Goal: Book appointment/travel/reservation

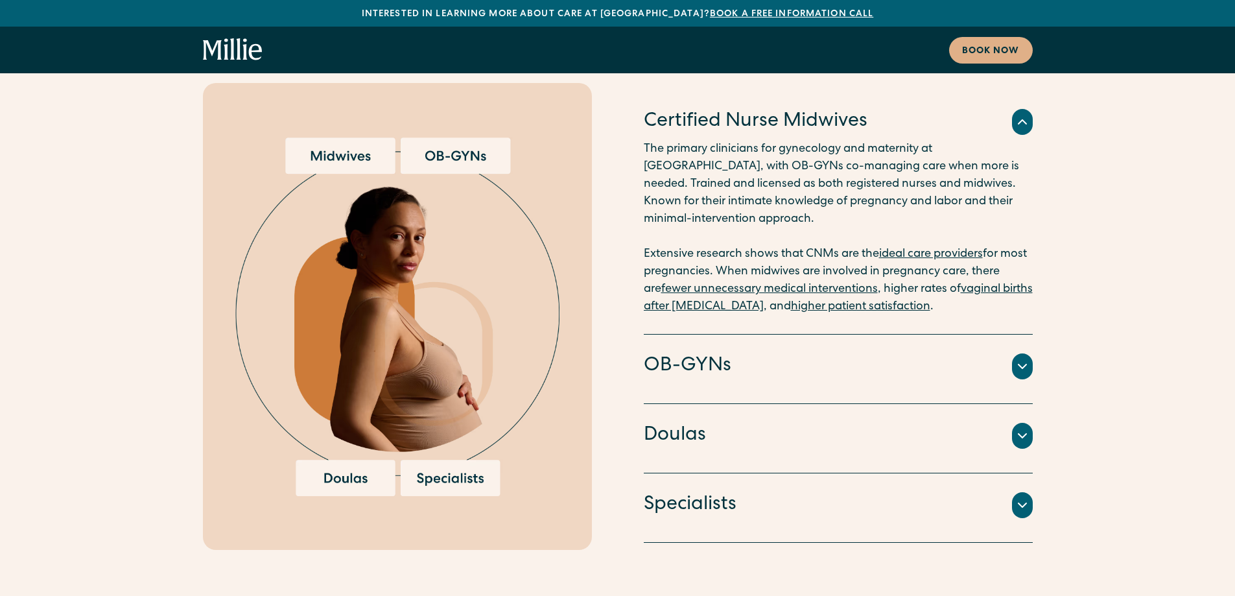
scroll to position [3697, 0]
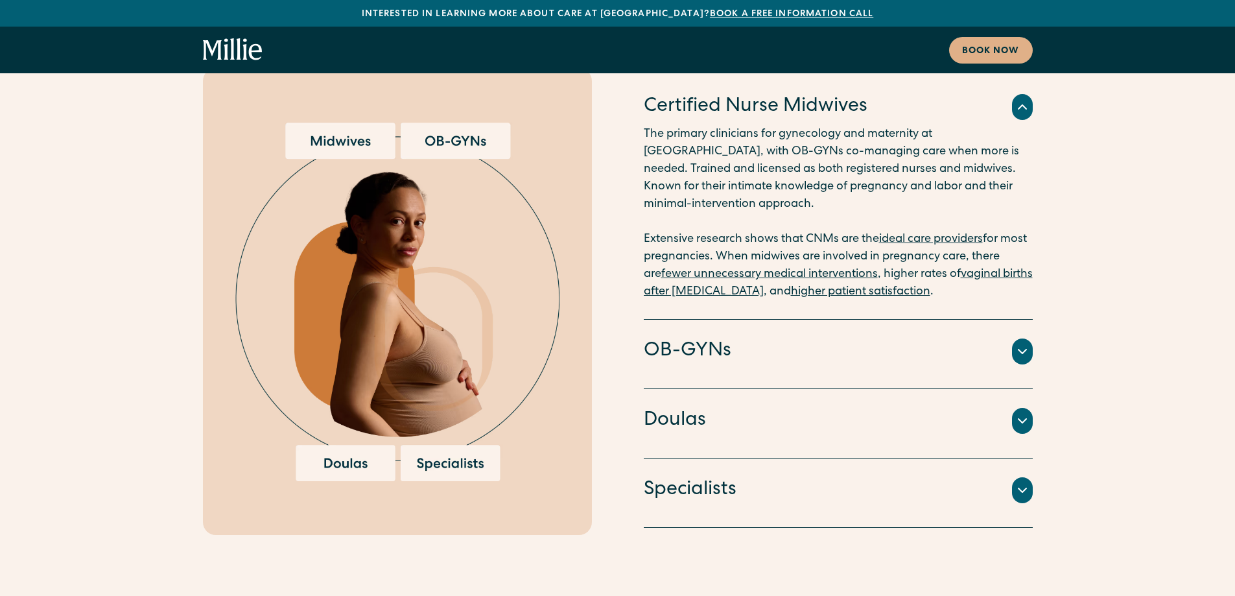
click at [1029, 344] on icon at bounding box center [1023, 352] width 16 height 16
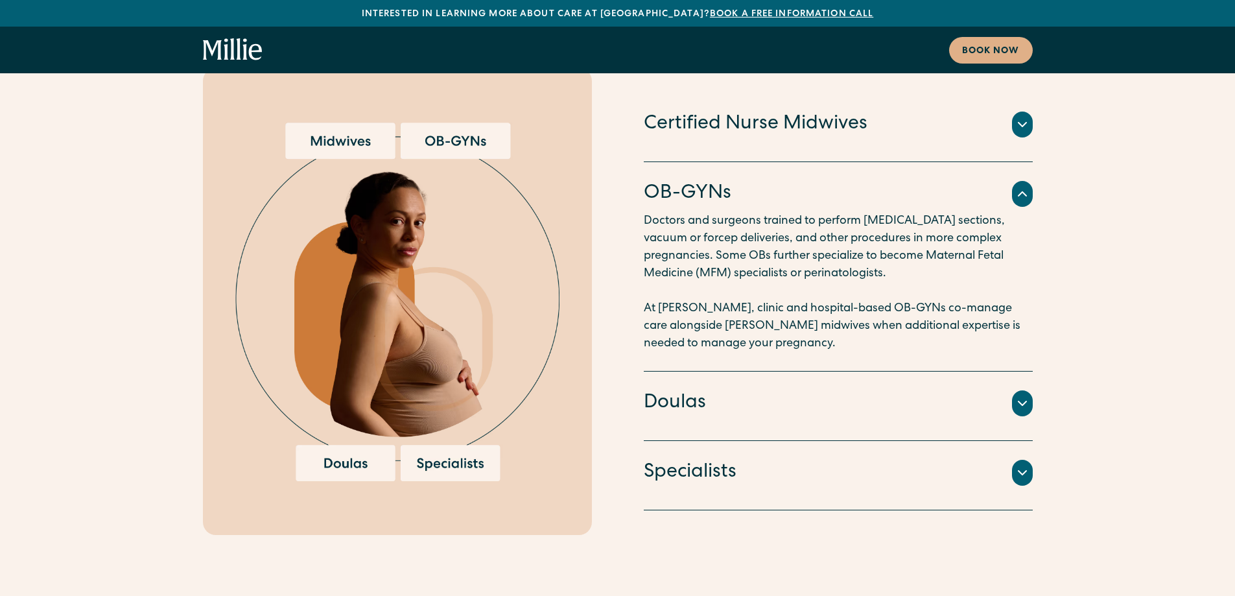
click at [1016, 396] on icon at bounding box center [1023, 404] width 16 height 16
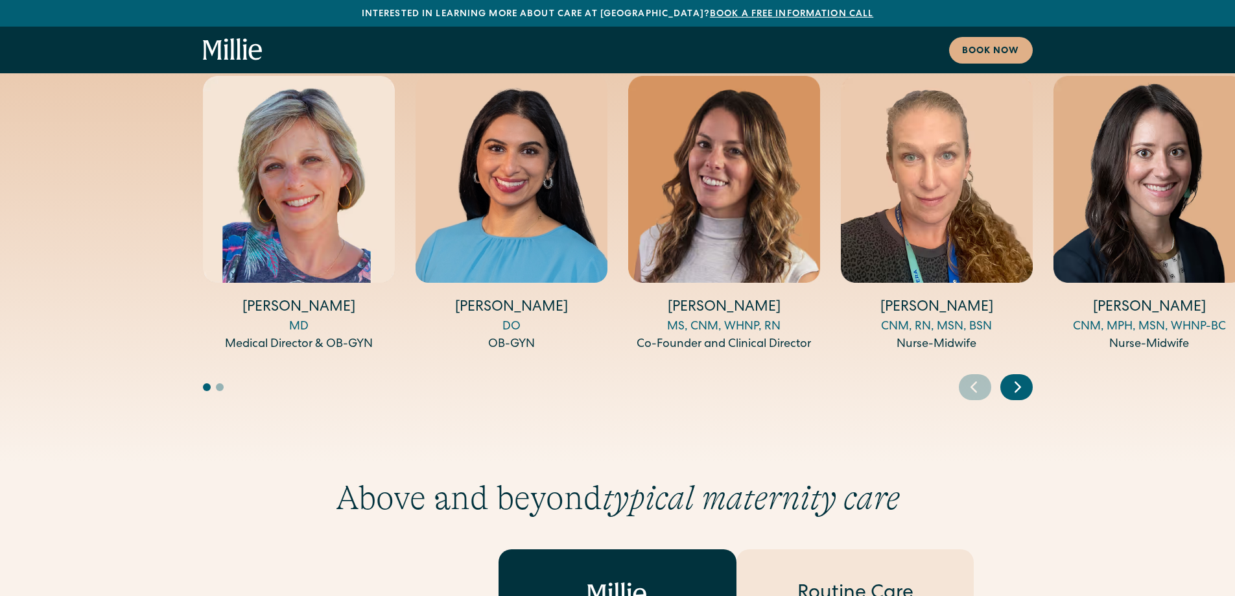
scroll to position [4669, 0]
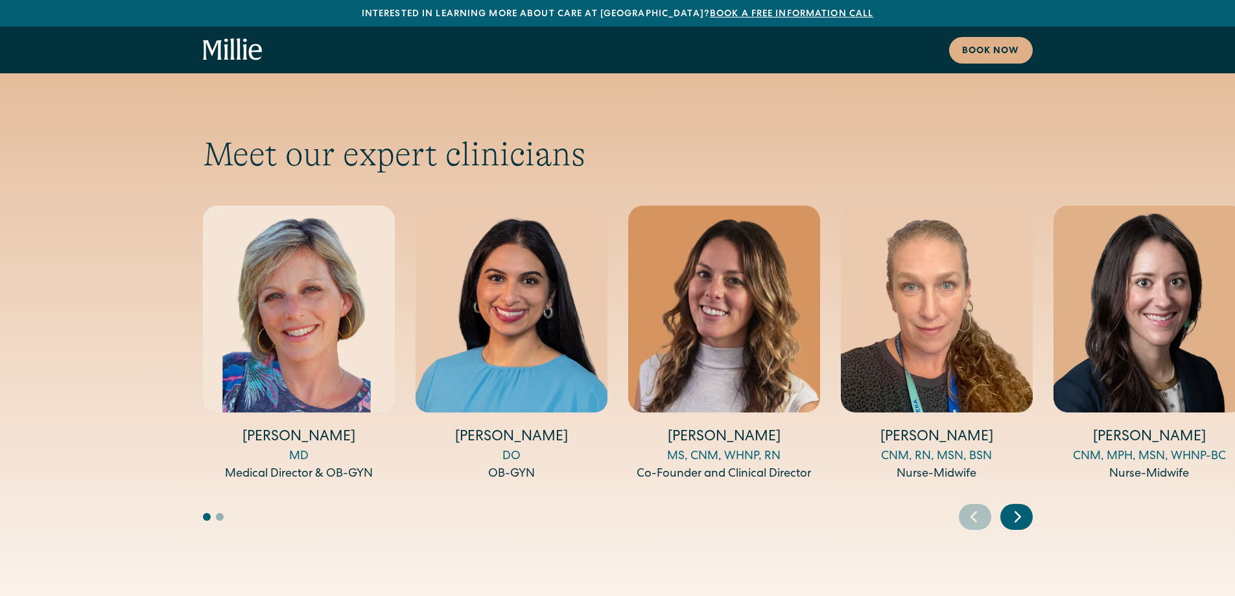
click at [1023, 507] on icon "Next slide" at bounding box center [1017, 517] width 19 height 20
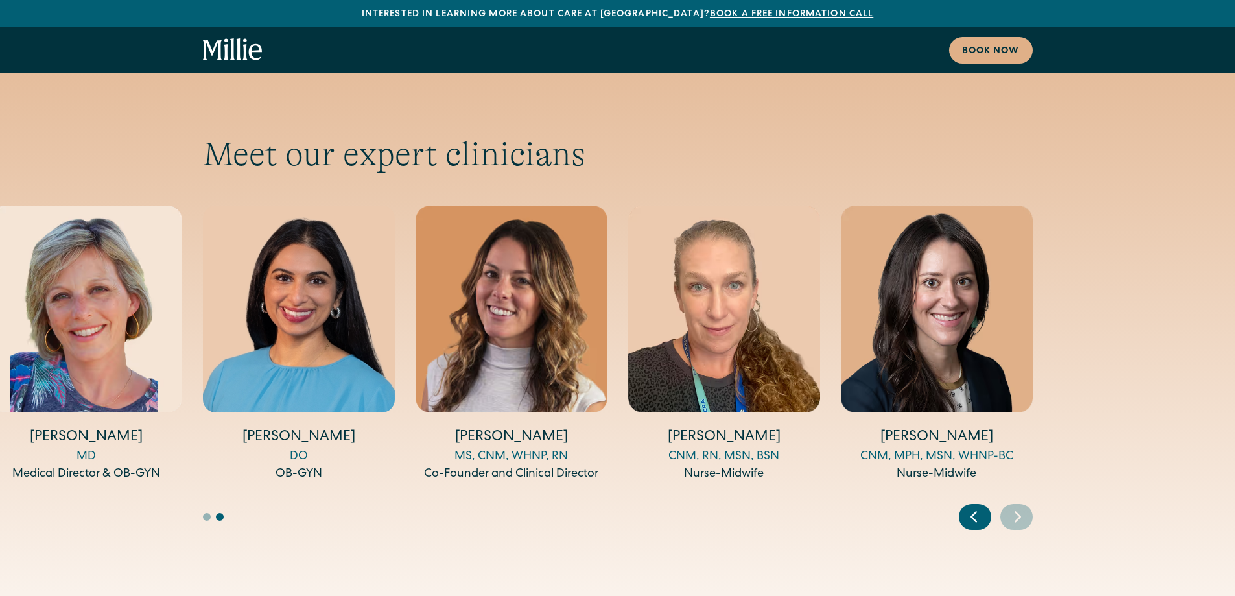
click at [1023, 507] on icon "Next slide" at bounding box center [1017, 517] width 19 height 20
click at [969, 507] on icon "Previous slide" at bounding box center [973, 517] width 19 height 20
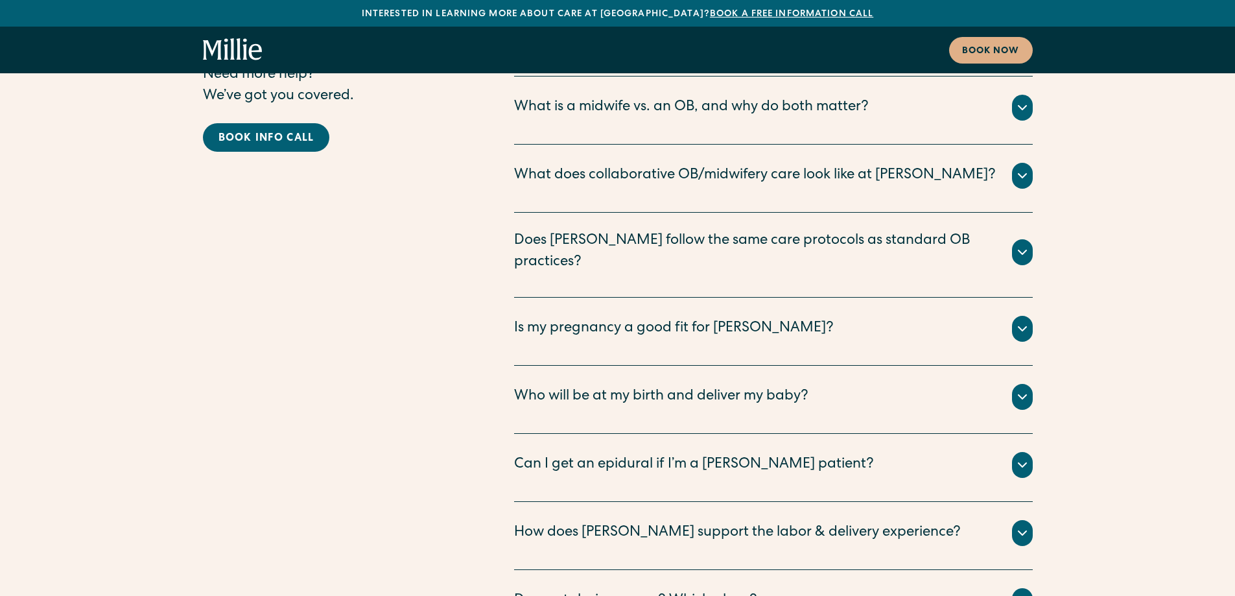
scroll to position [7004, 0]
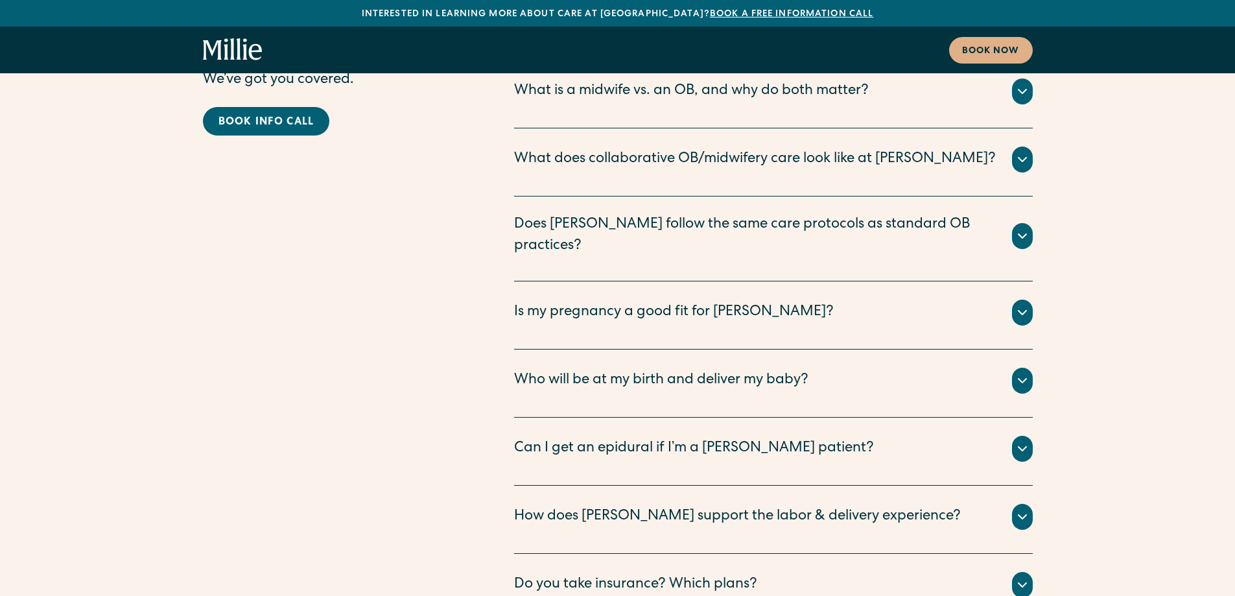
click at [994, 572] on div "Do you take insurance? Which plans?" at bounding box center [773, 585] width 519 height 26
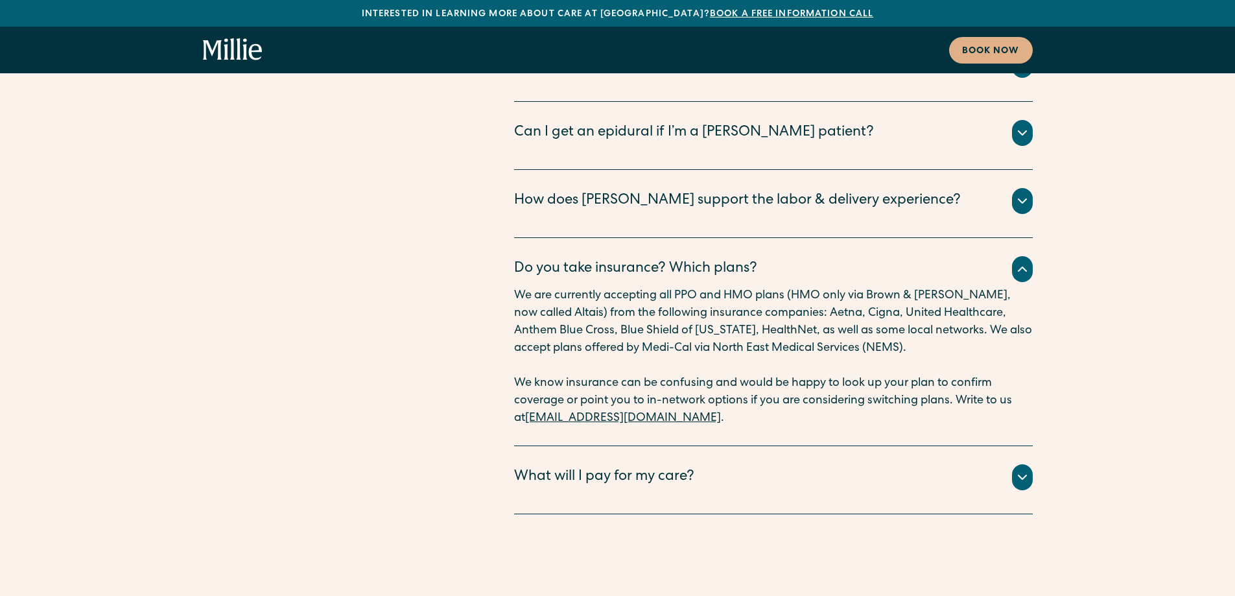
scroll to position [7393, 0]
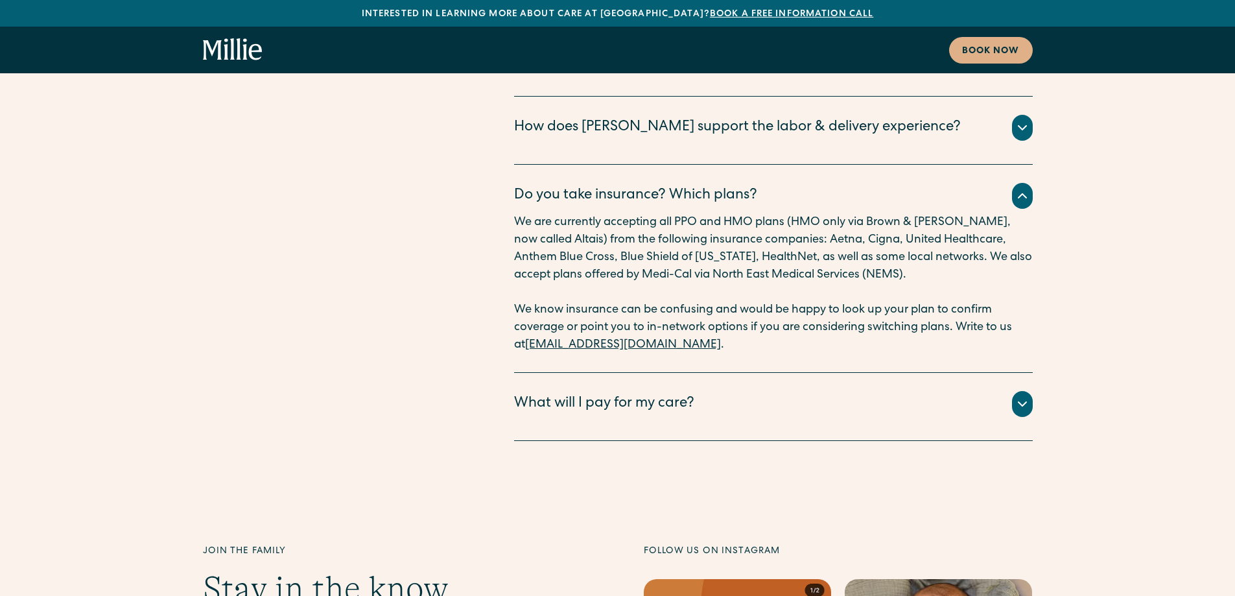
click at [941, 391] on div "What will I pay for my care?" at bounding box center [773, 404] width 519 height 26
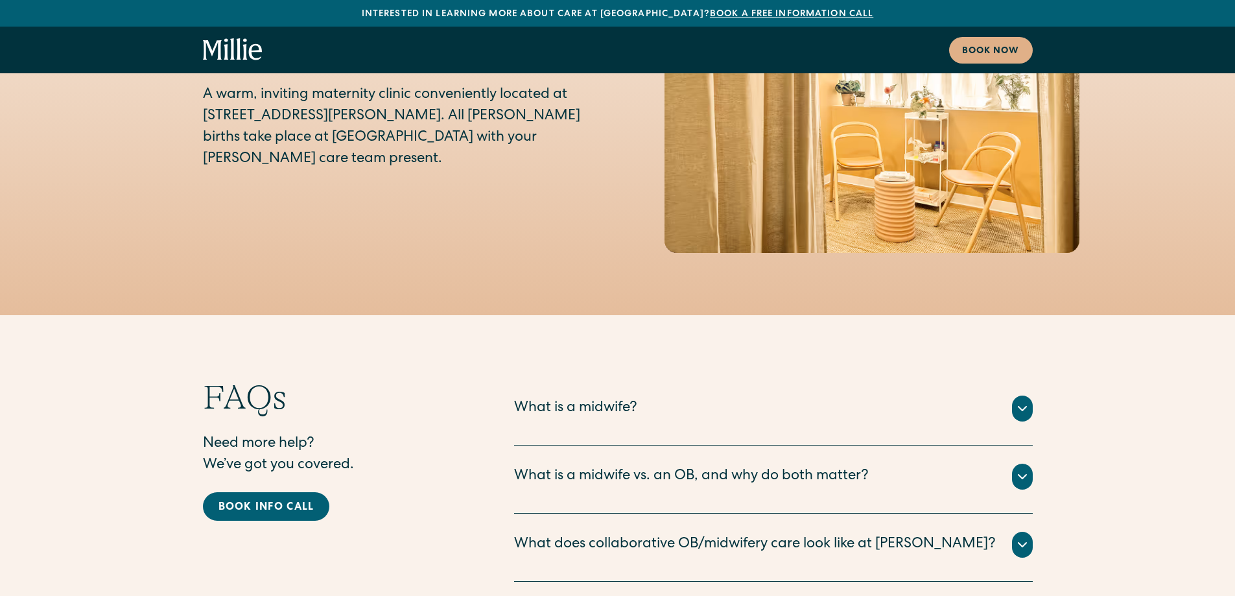
scroll to position [6875, 0]
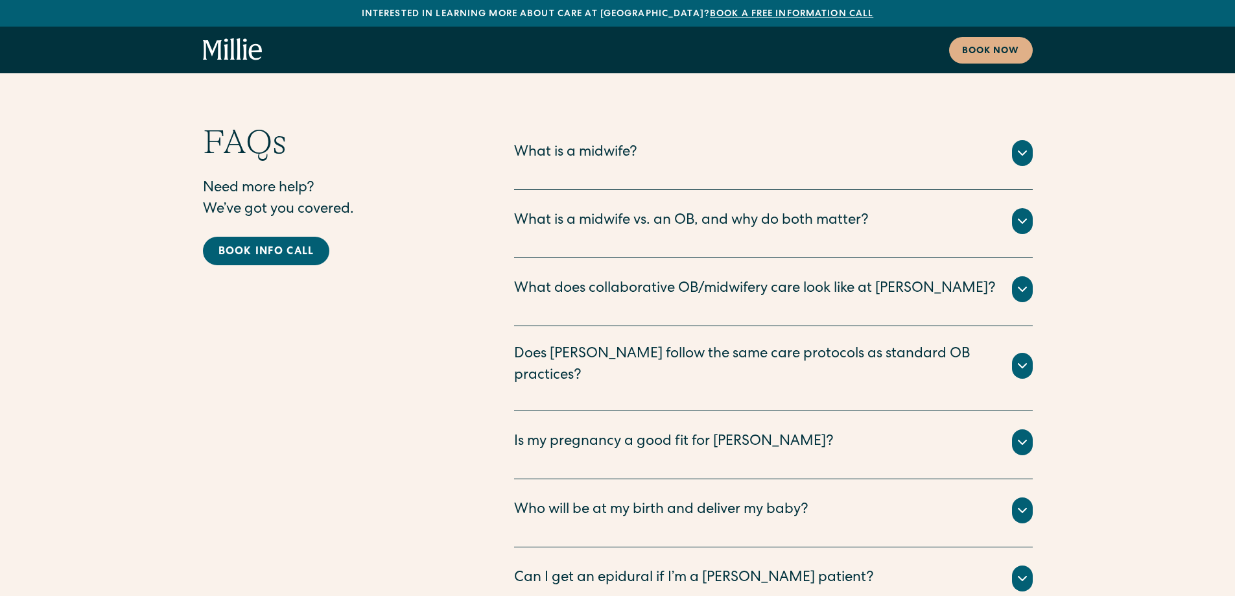
click at [916, 326] on div "Does [PERSON_NAME] follow the same care protocols as standard OB practices? Yes…" at bounding box center [773, 368] width 519 height 85
click at [918, 344] on div "Does [PERSON_NAME] follow the same care protocols as standard OB practices?" at bounding box center [755, 365] width 483 height 43
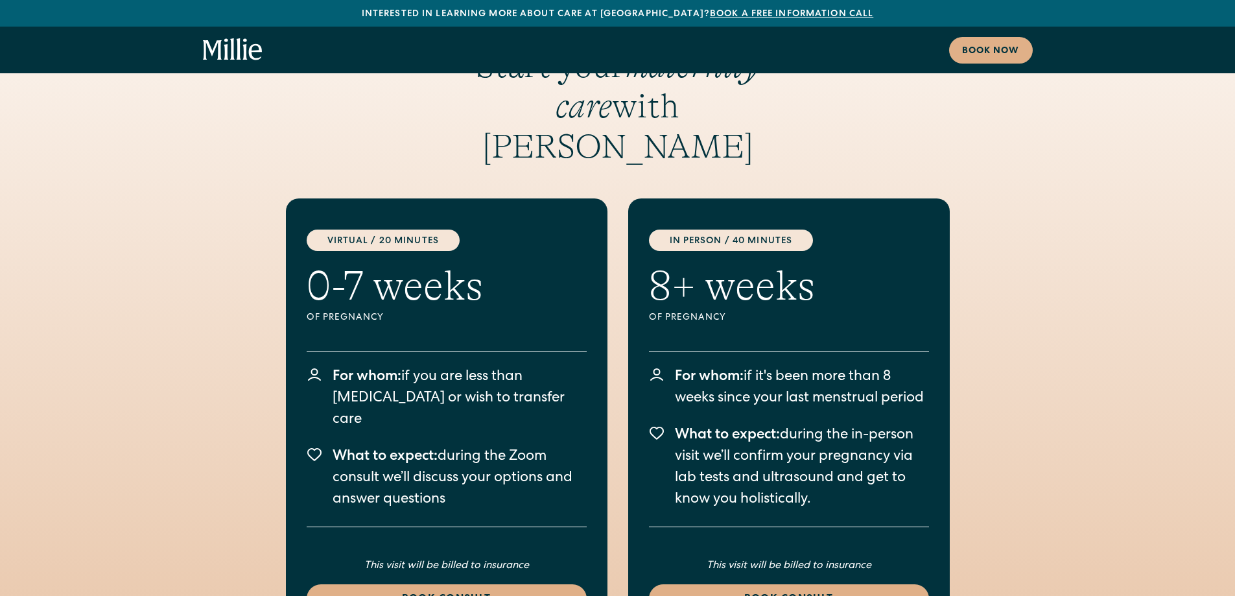
scroll to position [2789, 0]
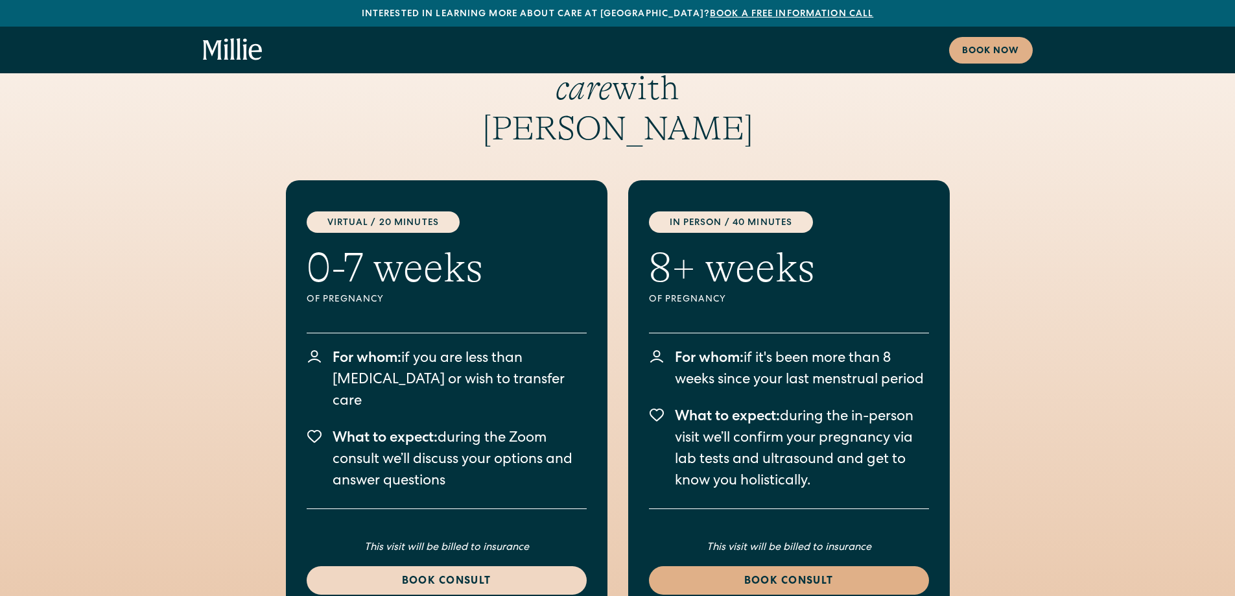
click at [440, 566] on link "Book consult" at bounding box center [447, 580] width 280 height 29
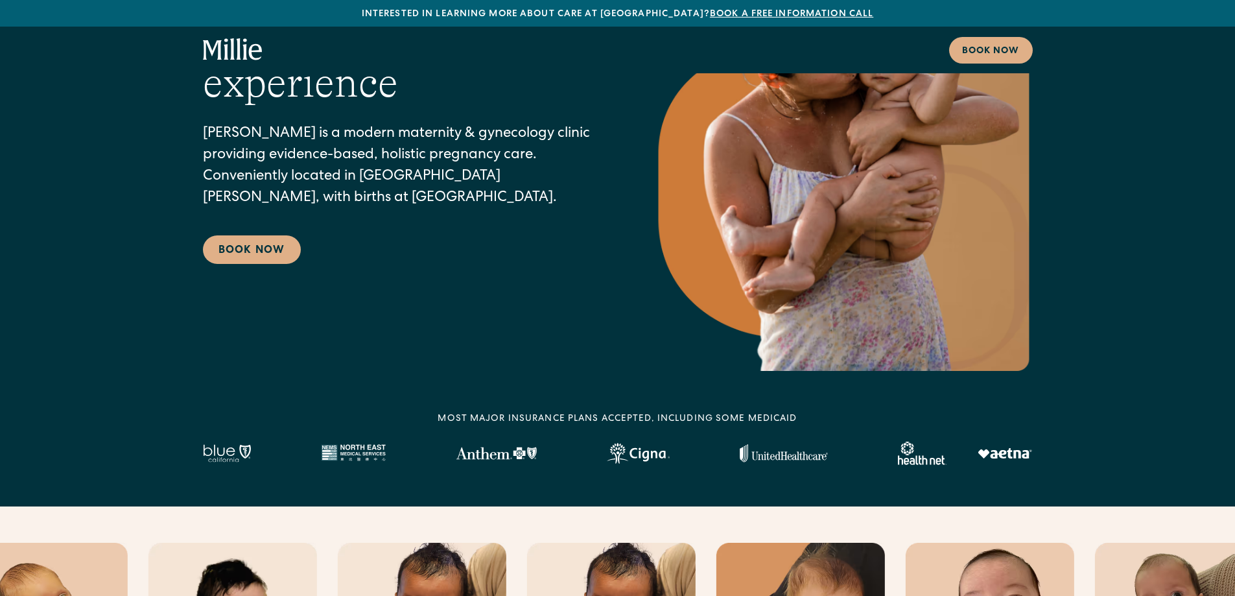
scroll to position [0, 0]
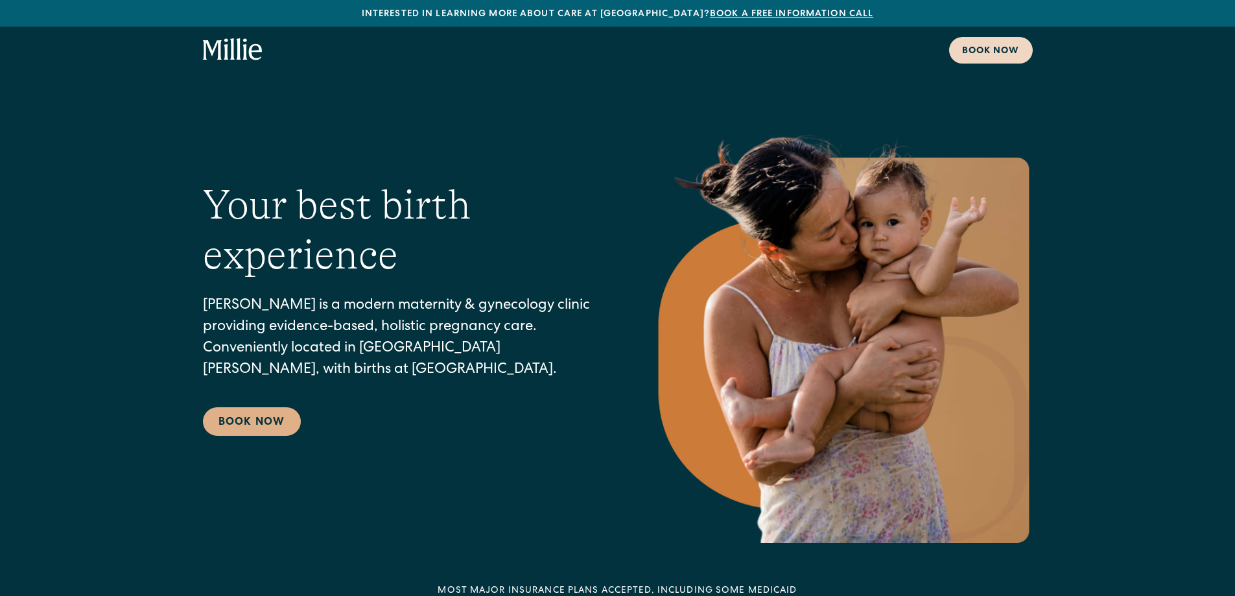
click at [1020, 54] on div "Book now" at bounding box center [991, 52] width 58 height 14
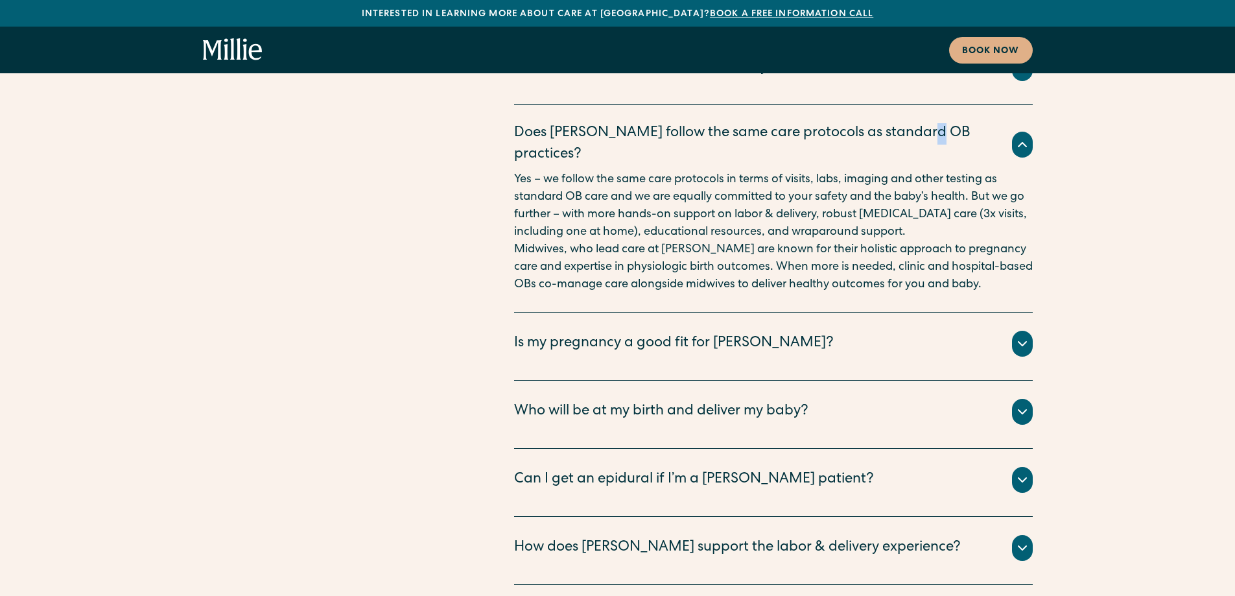
scroll to position [7153, 0]
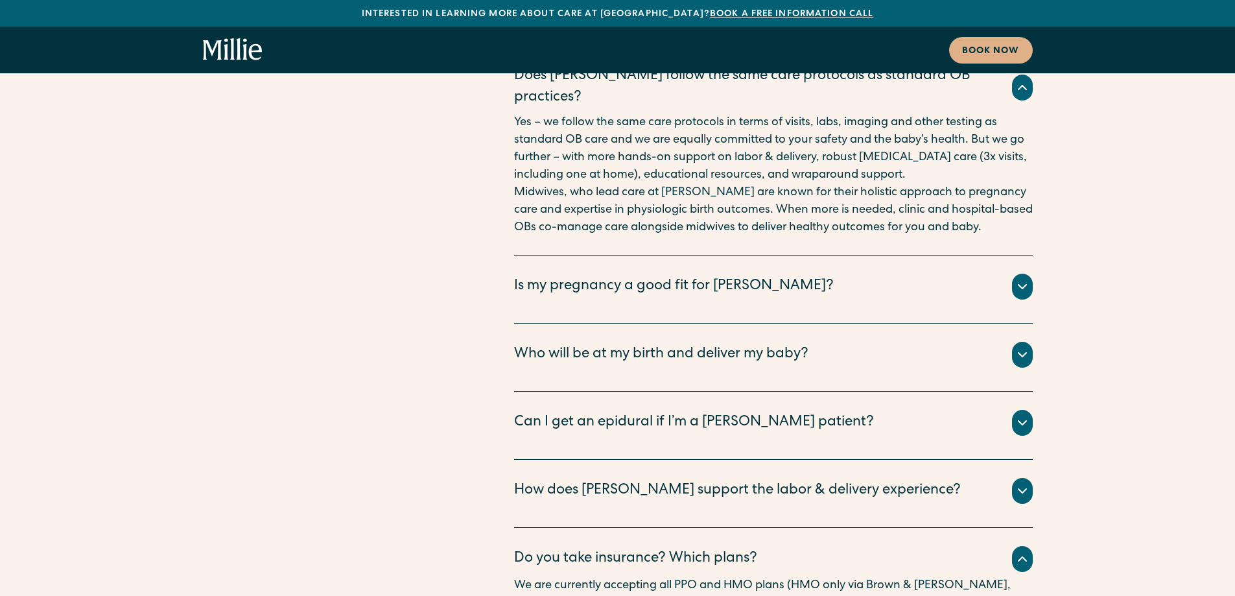
click at [586, 344] on div "Who will be at my birth and deliver my baby?" at bounding box center [661, 354] width 294 height 21
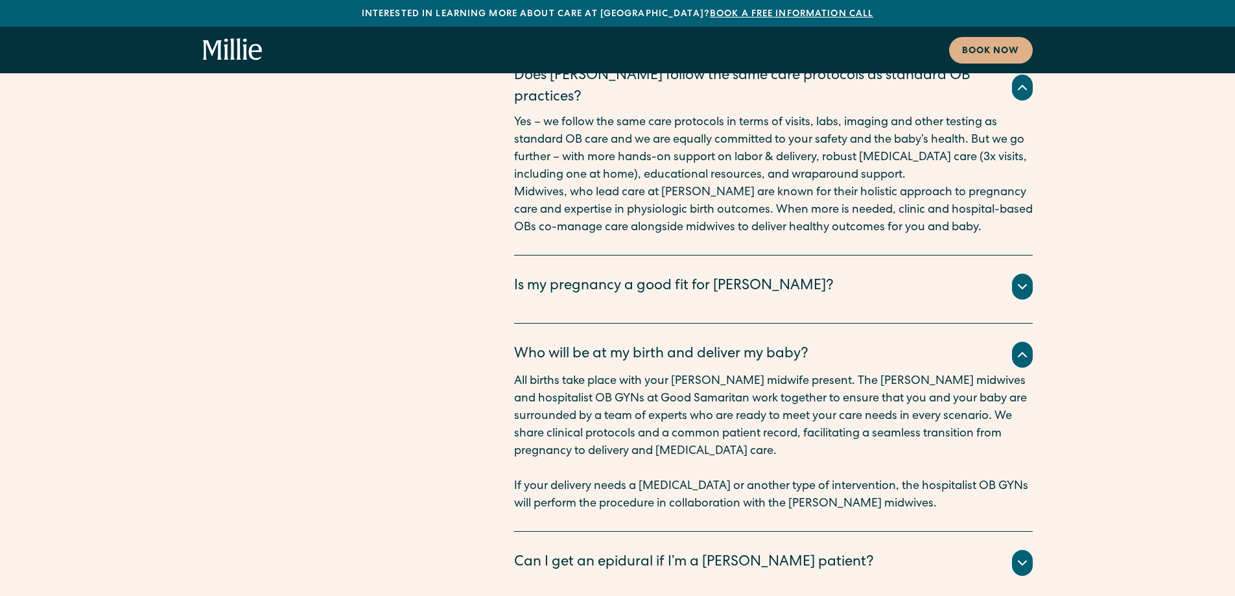
click at [586, 344] on div "Who will be at my birth and deliver my baby?" at bounding box center [661, 354] width 294 height 21
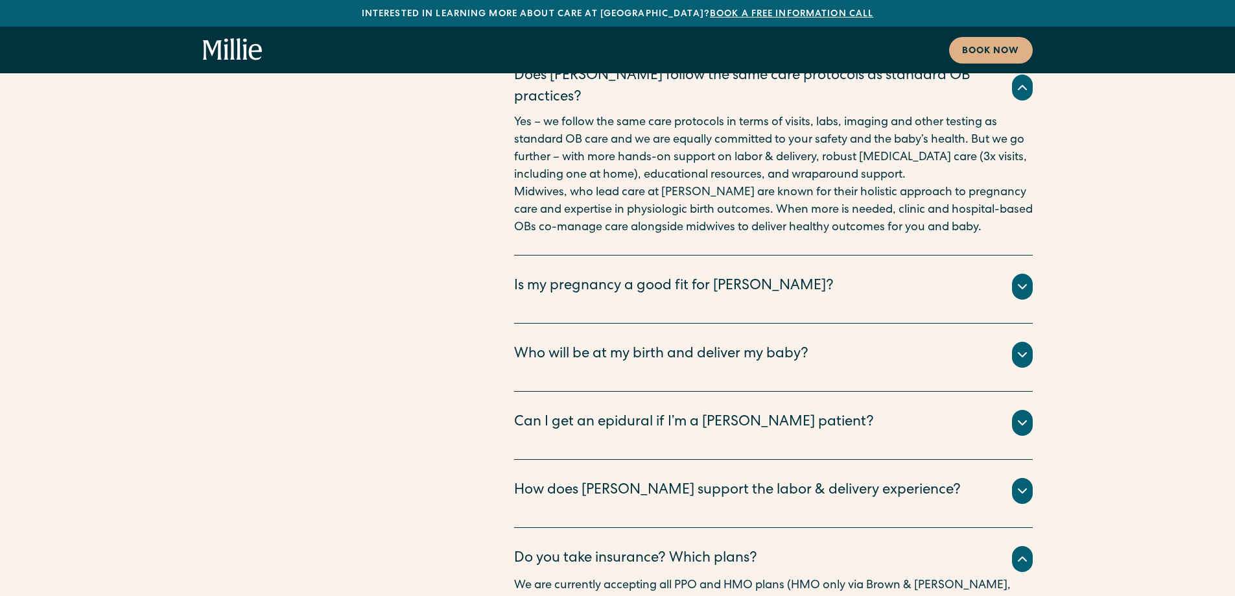
click at [663, 412] on div "Can I get an epidural if I’m a [PERSON_NAME] patient?" at bounding box center [694, 422] width 360 height 21
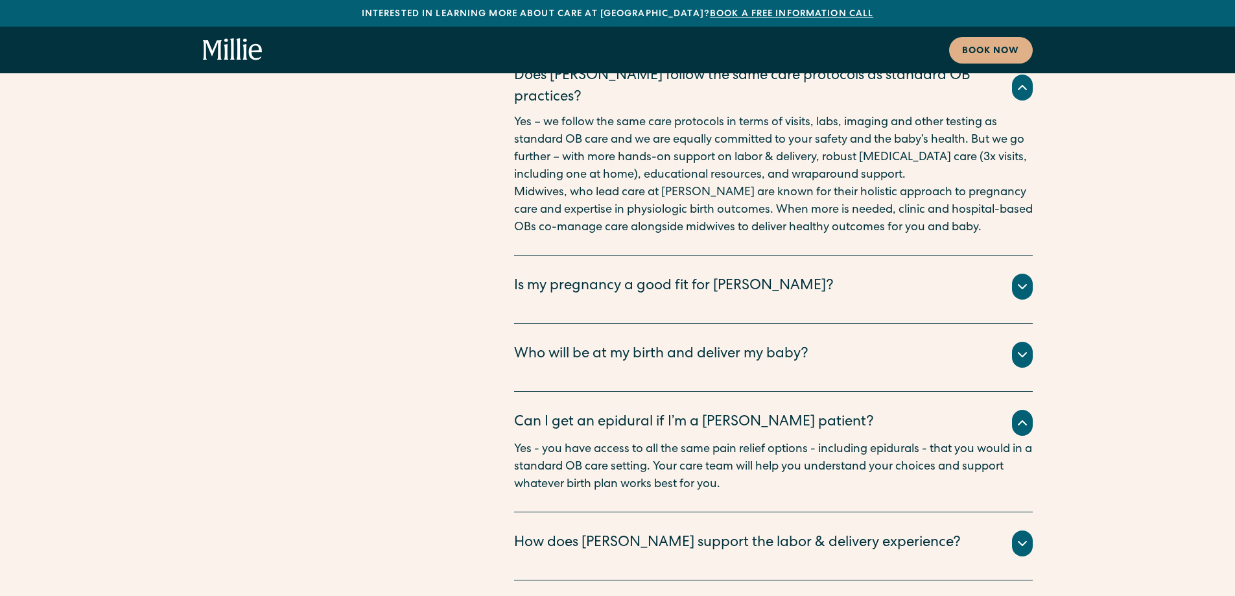
click at [663, 412] on div "Can I get an epidural if I’m a [PERSON_NAME] patient?" at bounding box center [694, 422] width 360 height 21
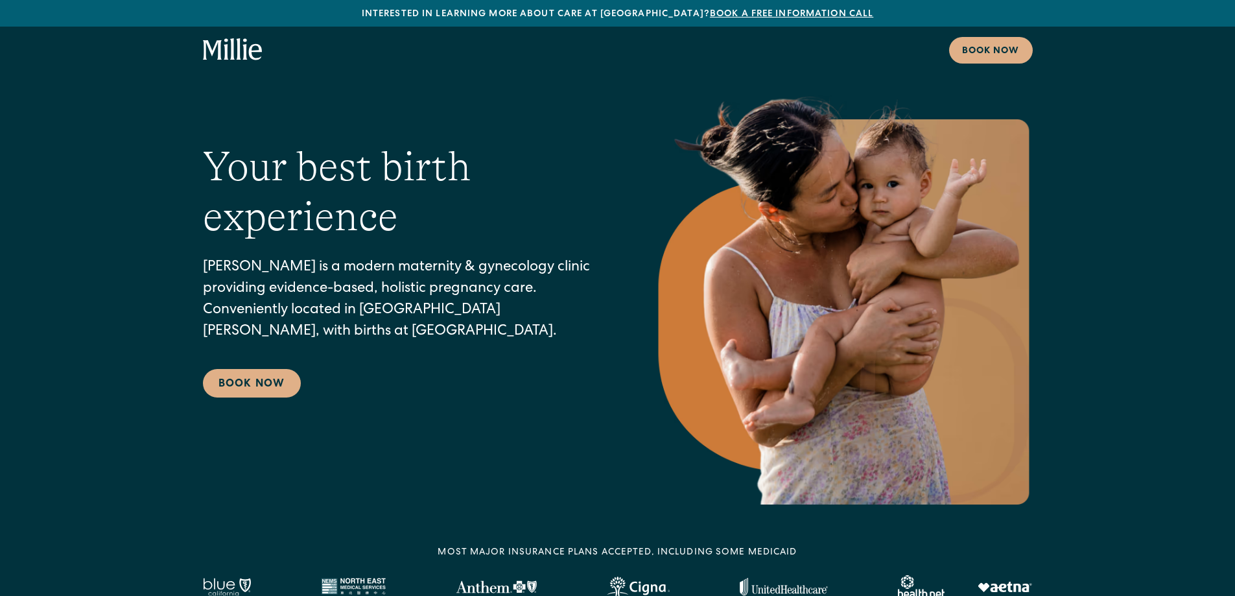
scroll to position [0, 0]
